Goal: Check status: Check status

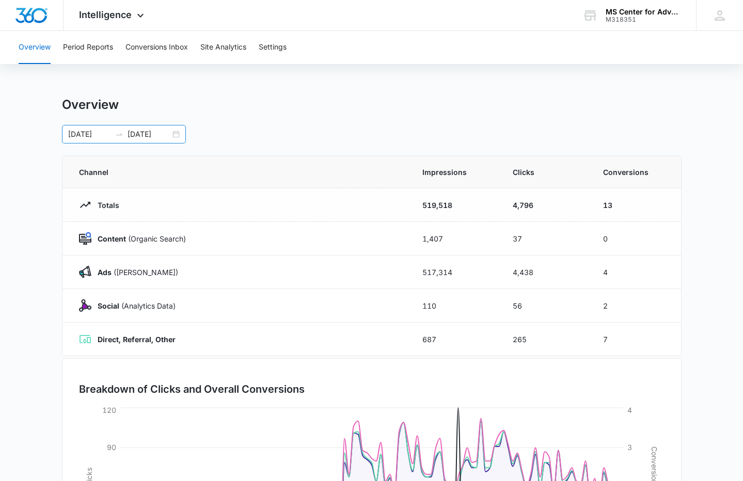
click at [176, 134] on div "[DATE] [DATE]" at bounding box center [124, 134] width 124 height 19
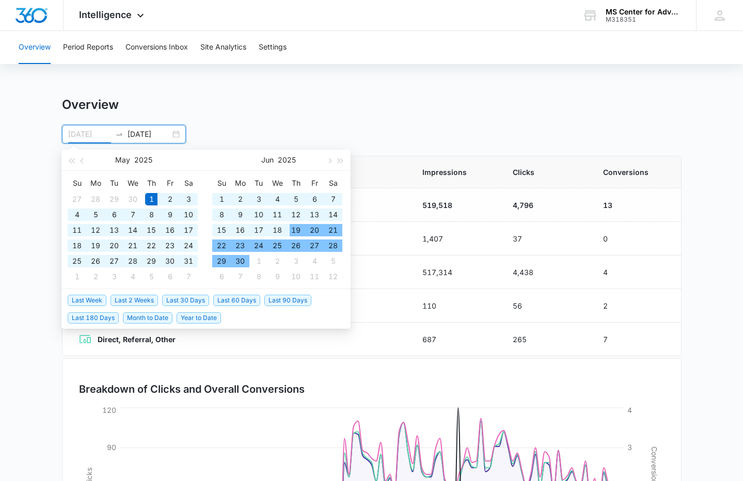
type input "[DATE]"
click at [329, 163] on span "button" at bounding box center [328, 160] width 5 height 5
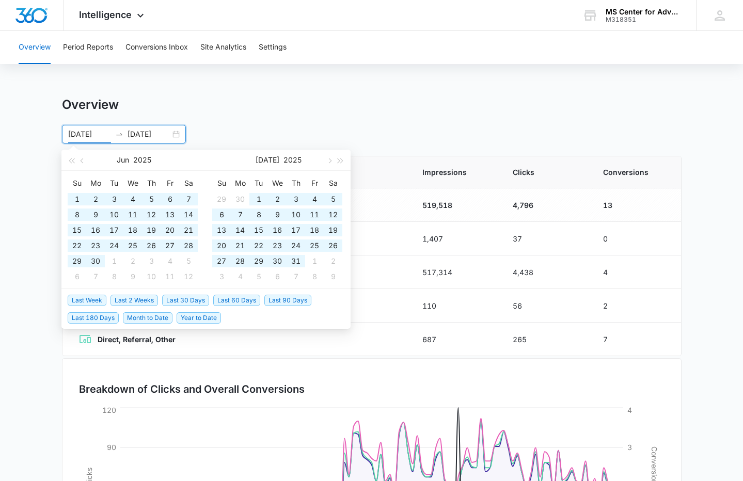
click at [141, 131] on input "[DATE]" at bounding box center [149, 134] width 43 height 11
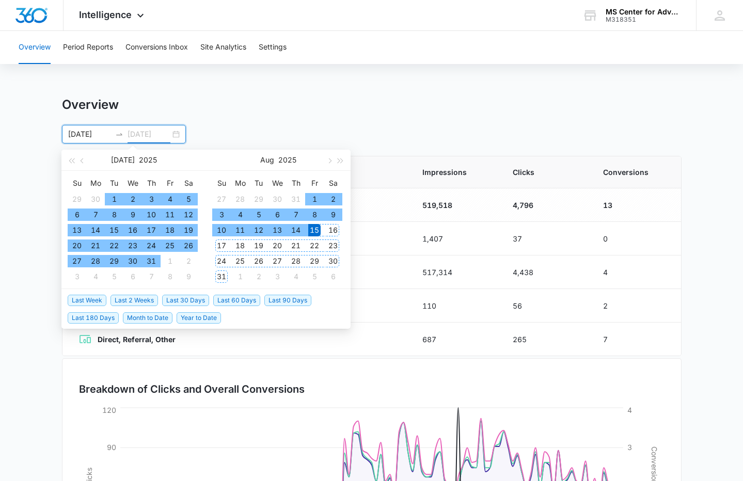
type input "[DATE]"
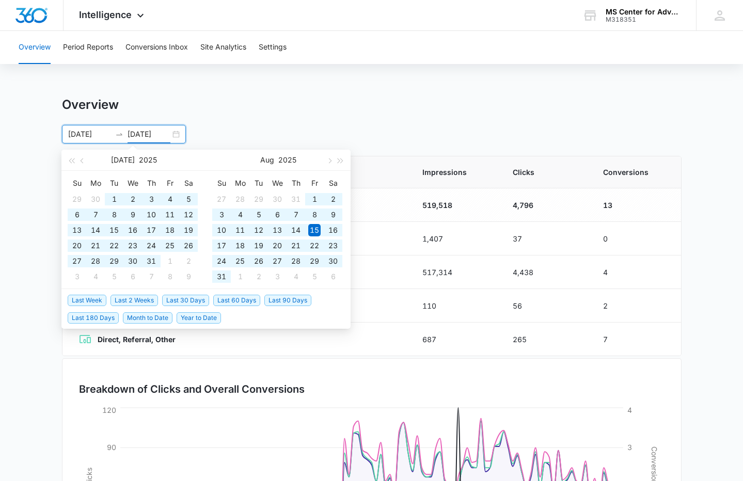
click at [186, 316] on span "Year to Date" at bounding box center [199, 318] width 44 height 11
type input "[DATE]"
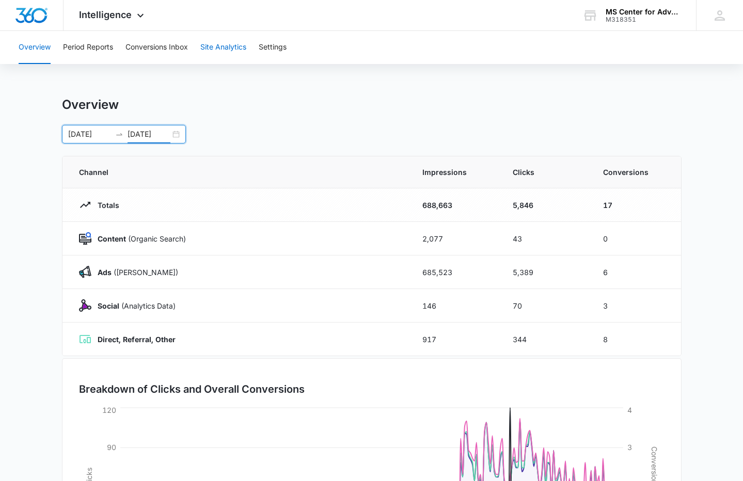
click at [224, 52] on button "Site Analytics" at bounding box center [223, 47] width 46 height 33
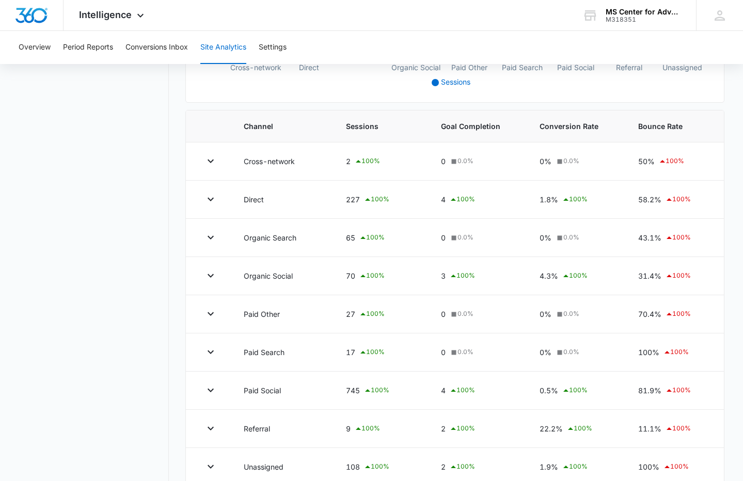
scroll to position [327, 0]
